Goal: Check status: Check status

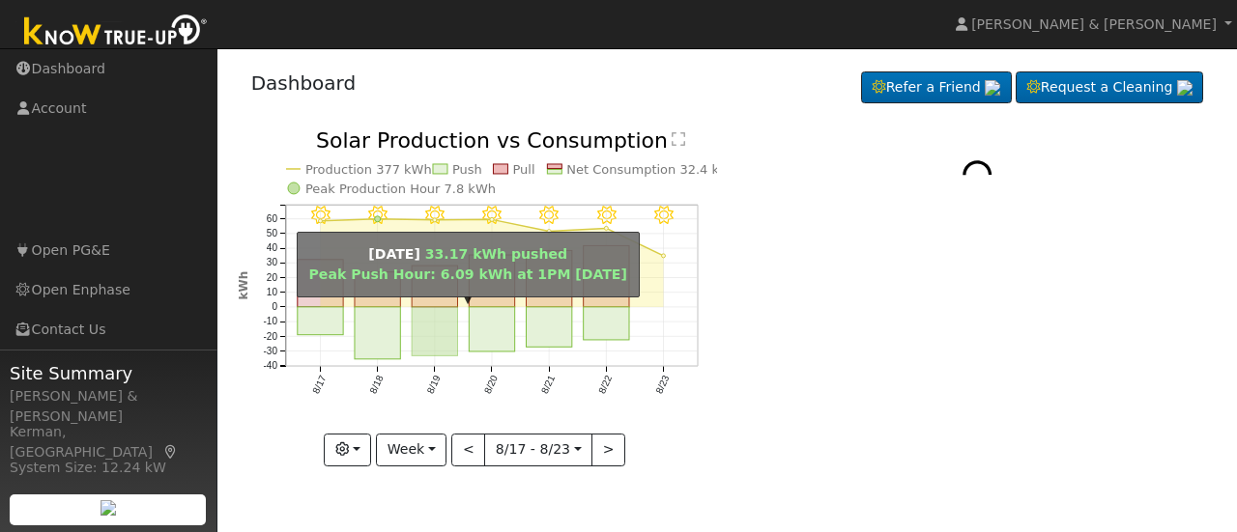
click at [449, 334] on rect "onclick=""" at bounding box center [434, 331] width 45 height 48
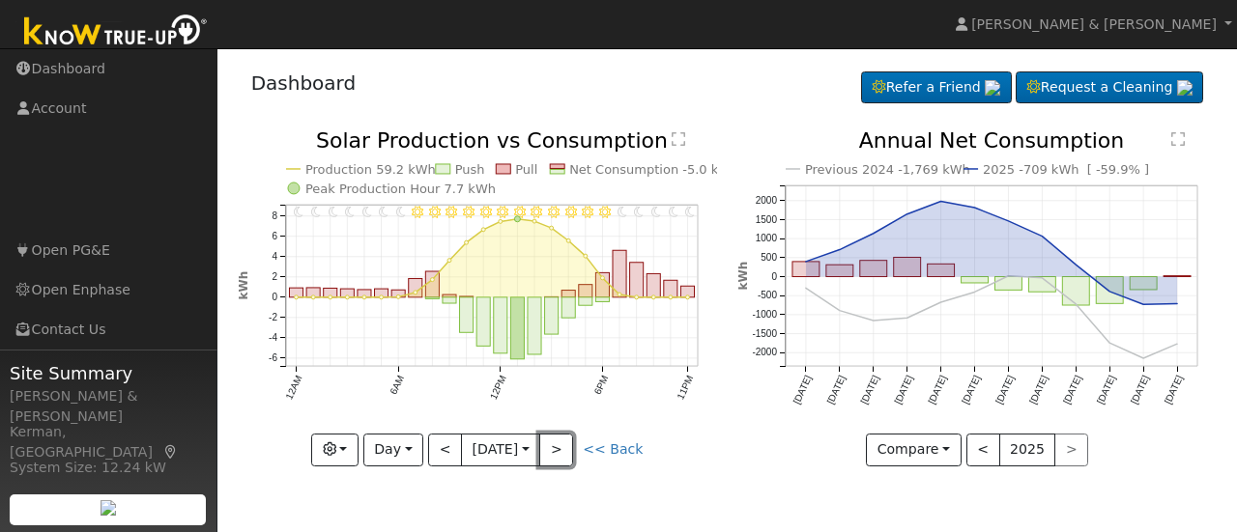
click at [554, 440] on button ">" at bounding box center [556, 450] width 34 height 33
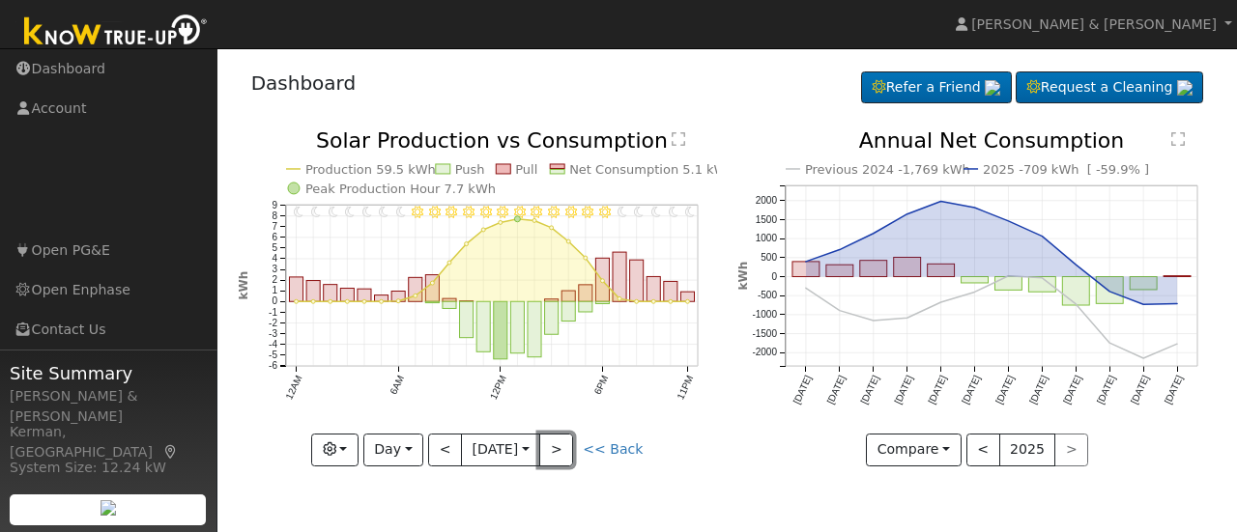
click at [554, 440] on button ">" at bounding box center [556, 450] width 34 height 33
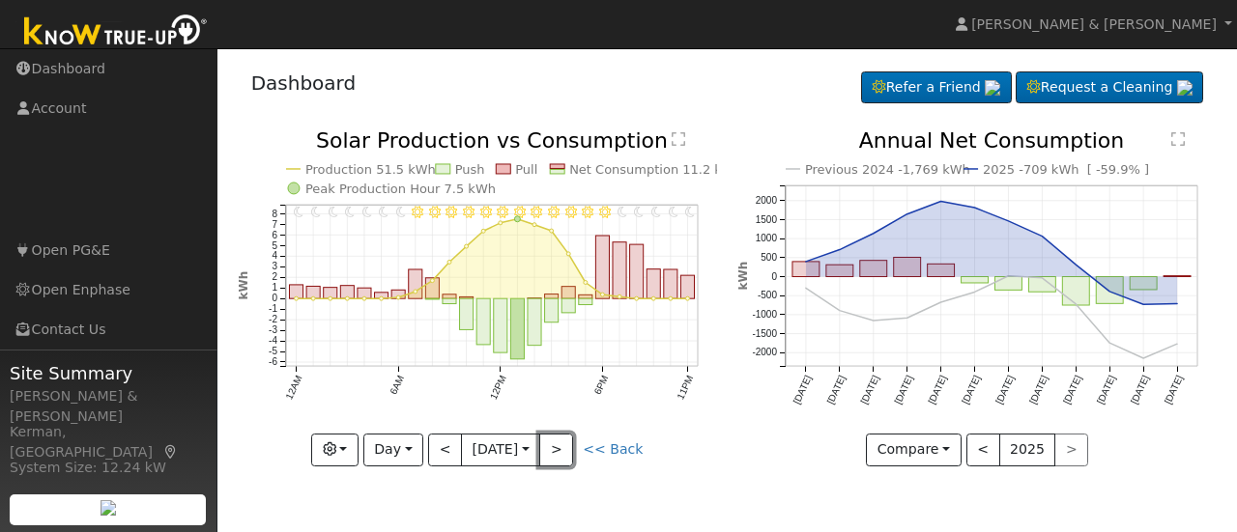
click at [554, 440] on button ">" at bounding box center [556, 450] width 34 height 33
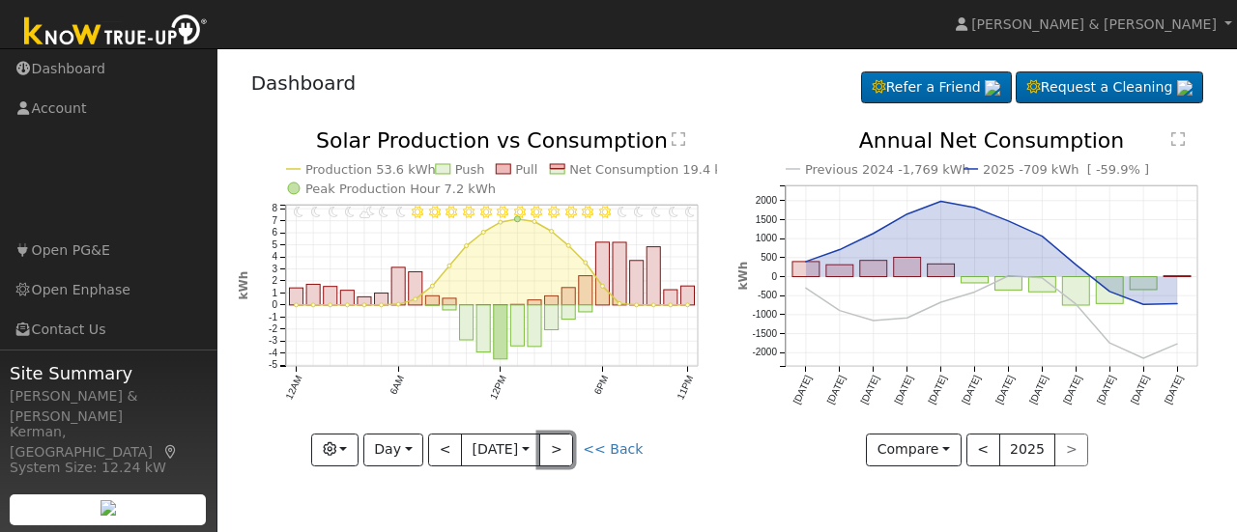
click at [554, 440] on button ">" at bounding box center [556, 450] width 34 height 33
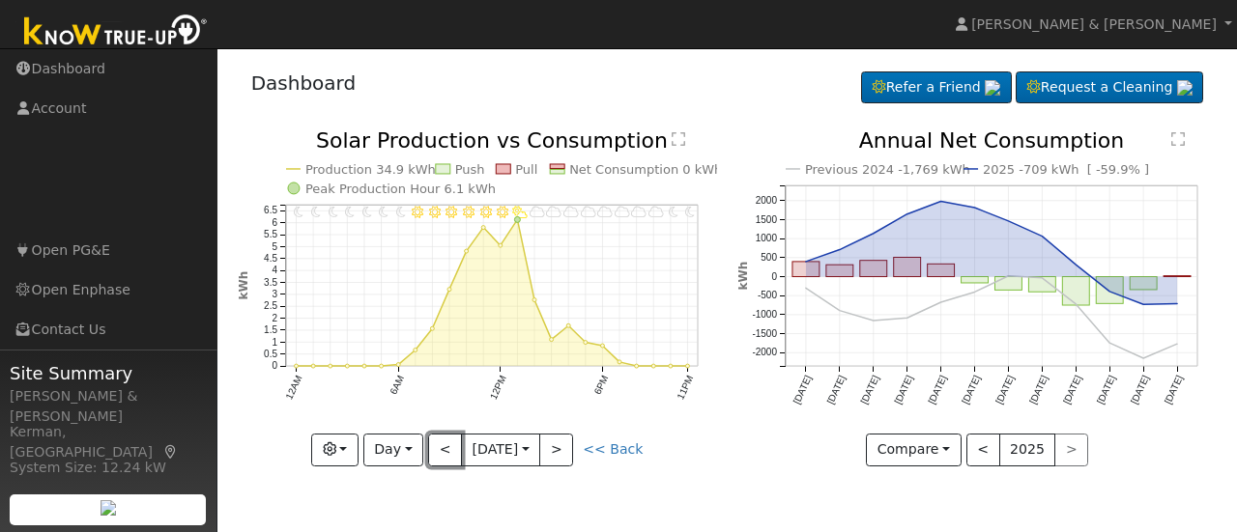
click at [448, 459] on button "<" at bounding box center [445, 450] width 34 height 33
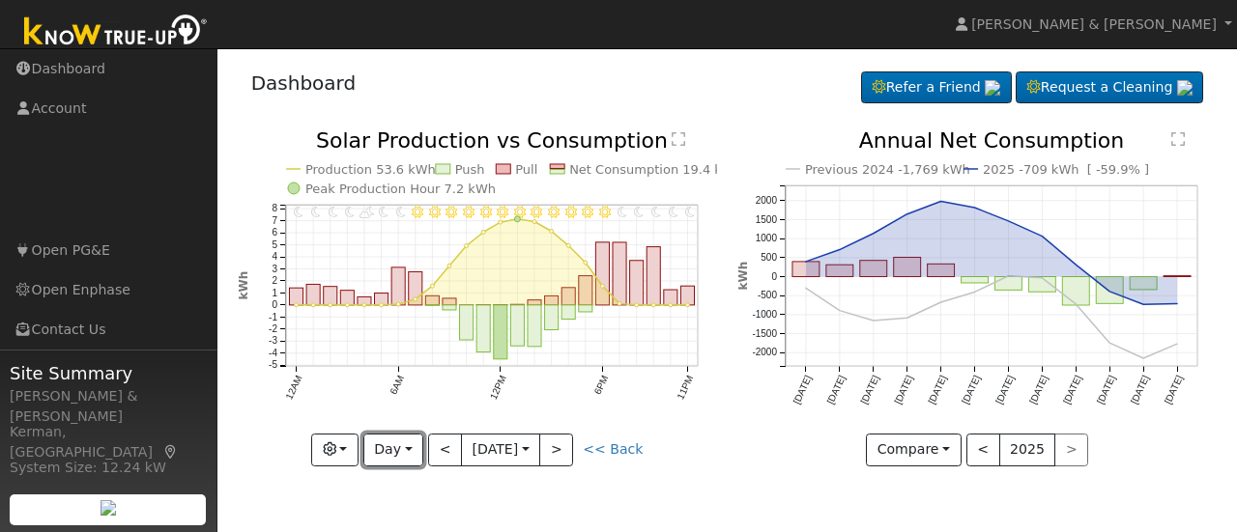
click at [393, 455] on button "Day" at bounding box center [393, 450] width 60 height 33
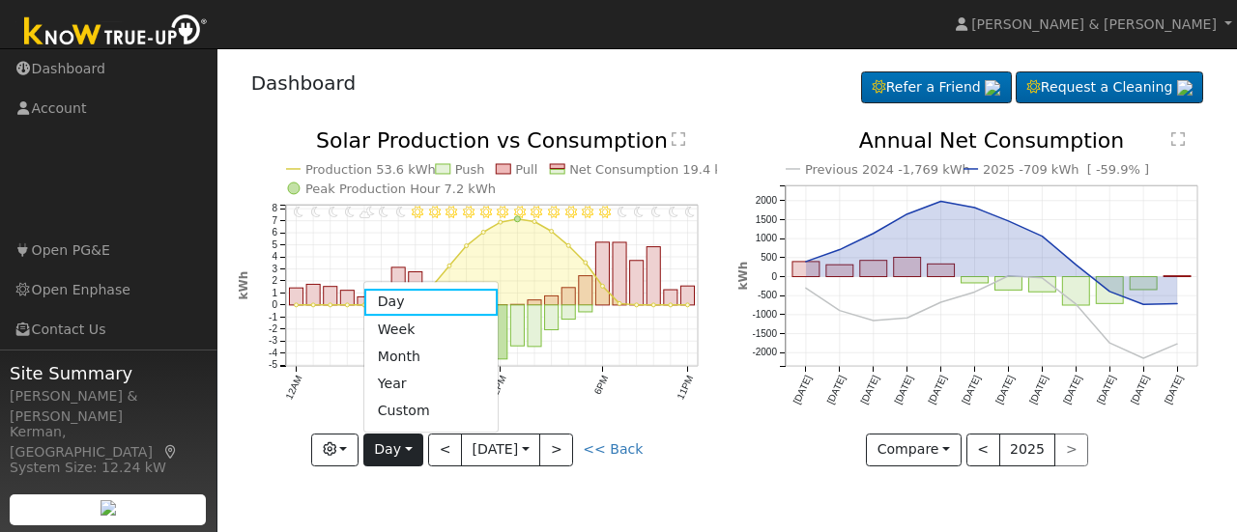
click at [417, 363] on link "Month" at bounding box center [431, 356] width 134 height 27
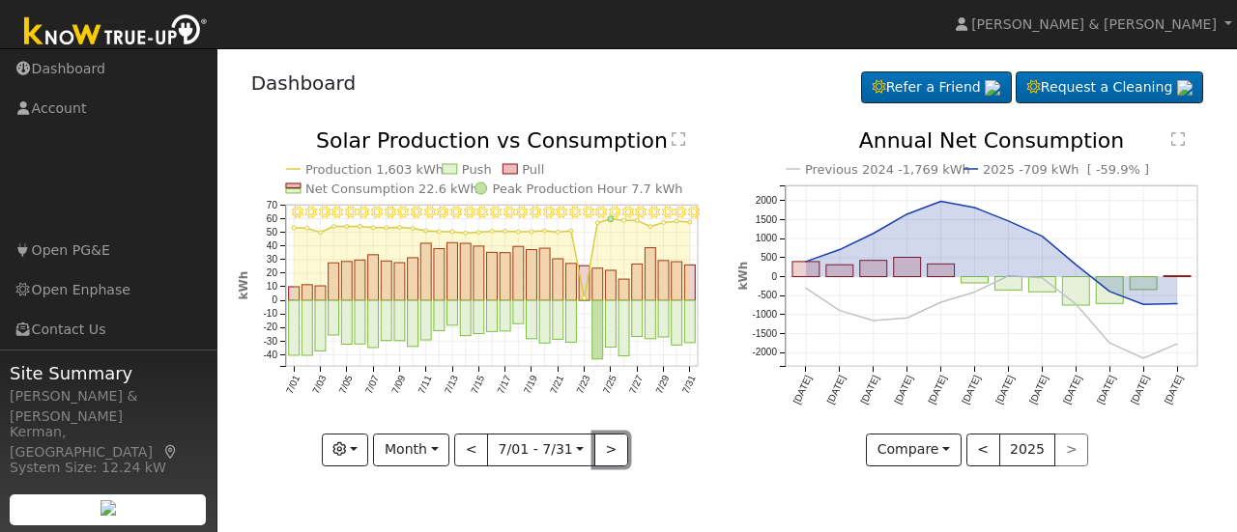
click at [609, 459] on button ">" at bounding box center [611, 450] width 34 height 33
type input "[DATE]"
